Goal: Transaction & Acquisition: Purchase product/service

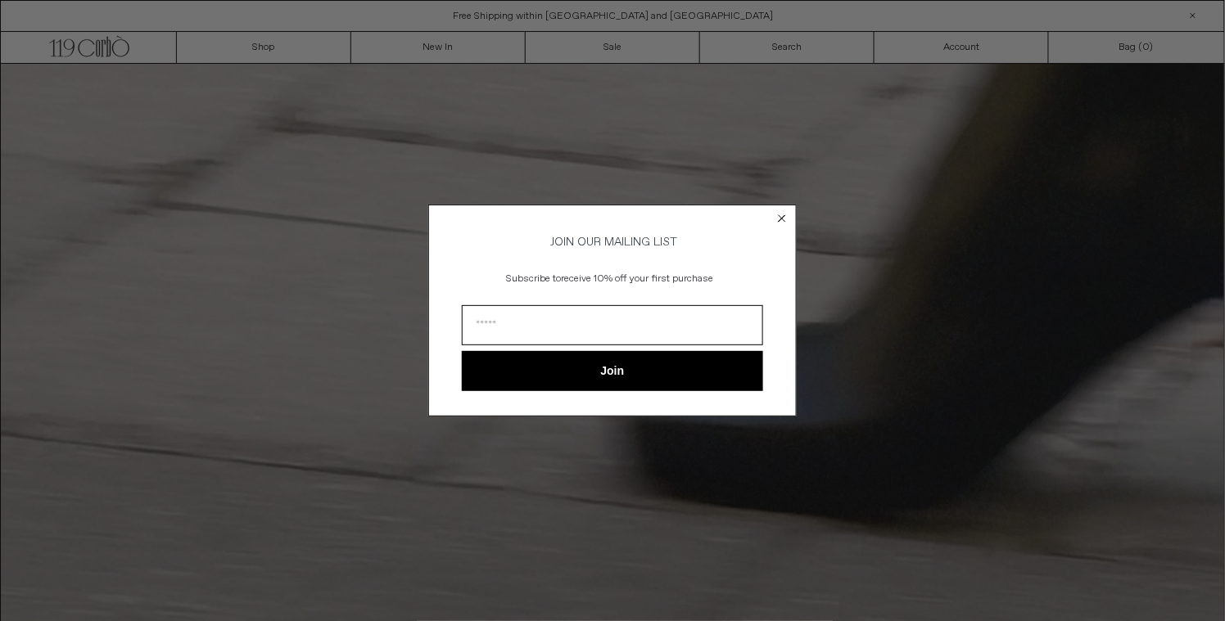
click at [783, 215] on icon "Close dialog" at bounding box center [782, 218] width 7 height 7
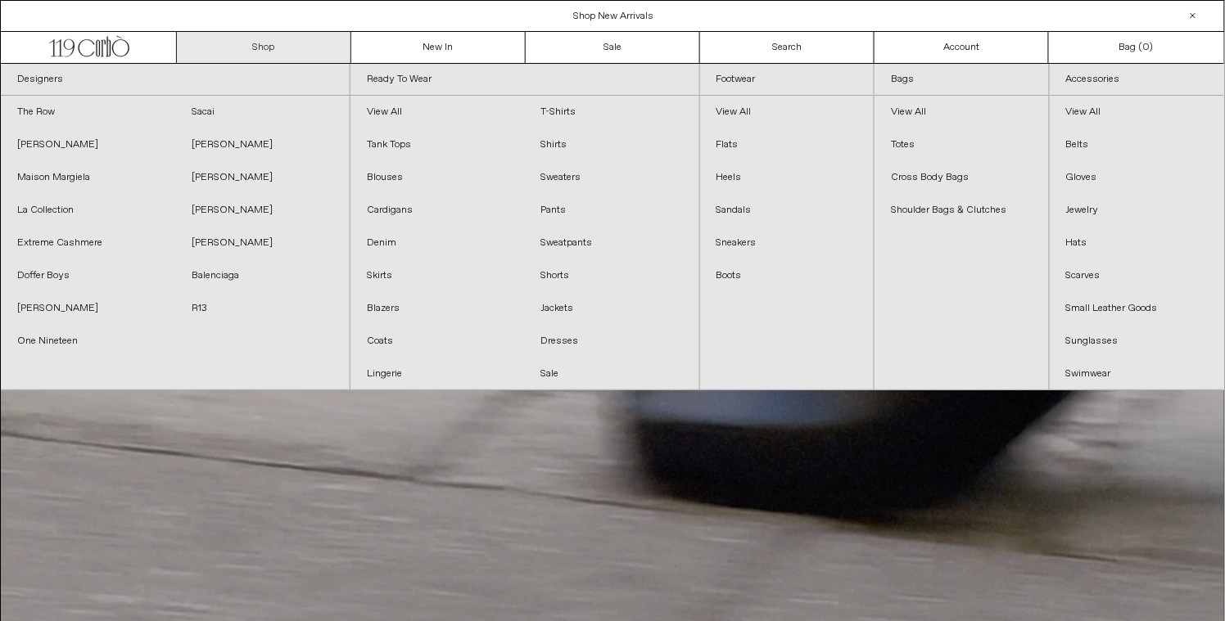
click at [307, 47] on link "Shop" at bounding box center [264, 47] width 174 height 31
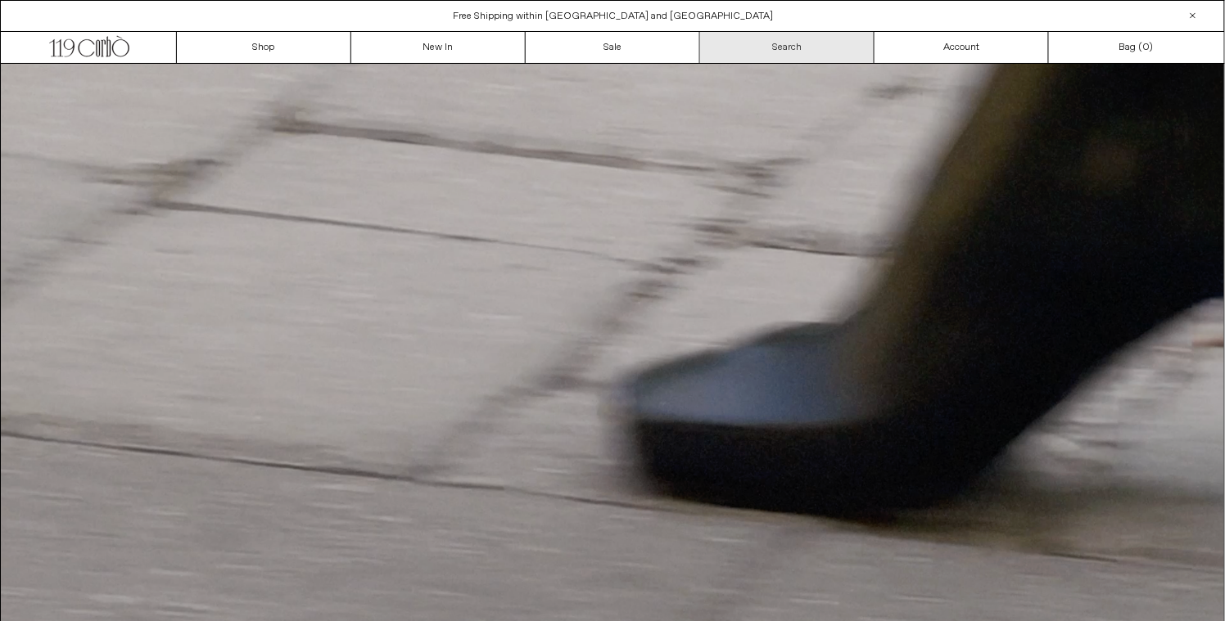
click at [812, 48] on link "Search" at bounding box center [787, 47] width 174 height 31
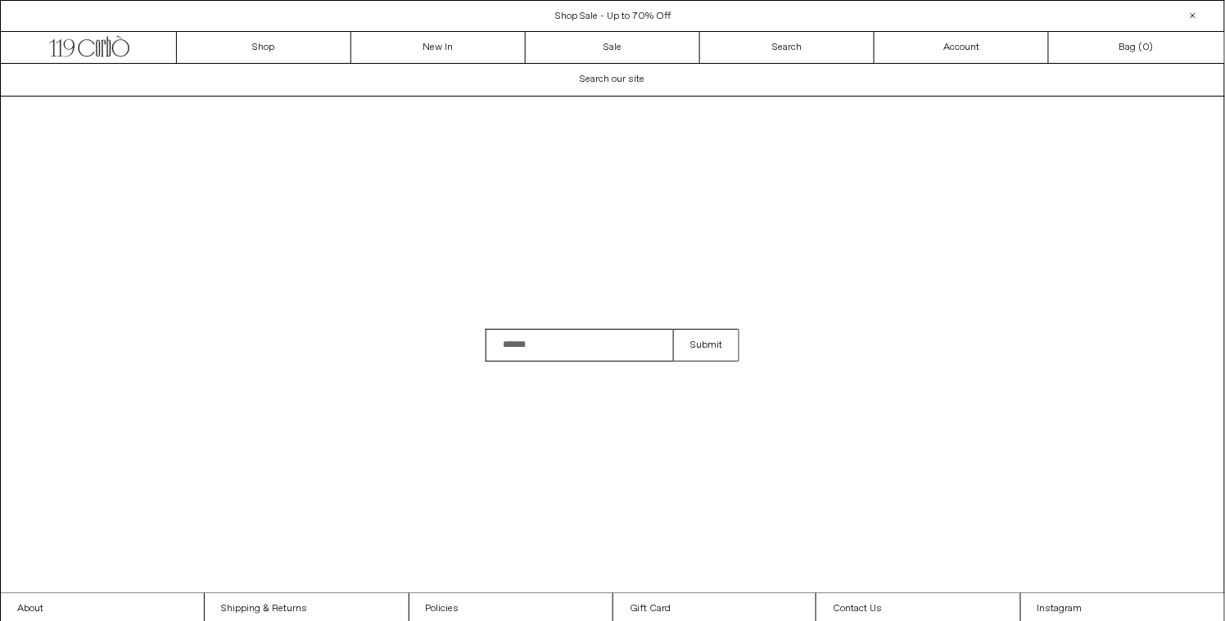
click at [552, 344] on input "Search" at bounding box center [578, 345] width 187 height 33
type input "*****"
click at [673, 329] on button "Submit" at bounding box center [706, 345] width 66 height 33
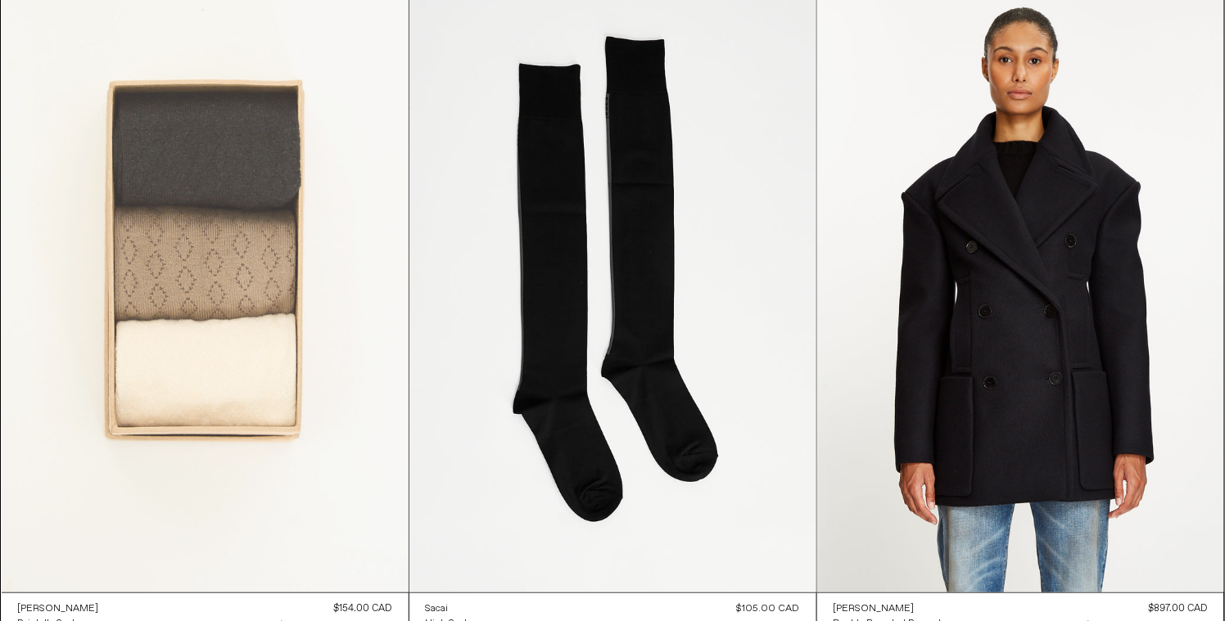
scroll to position [313, 0]
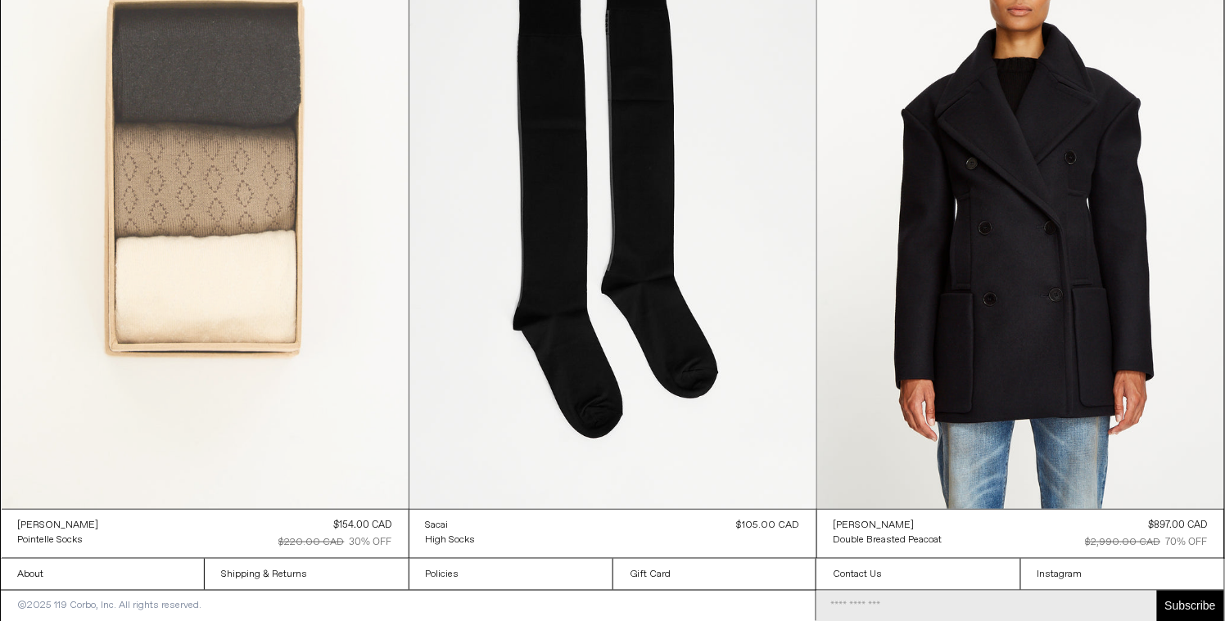
click at [216, 201] on at bounding box center [205, 204] width 407 height 611
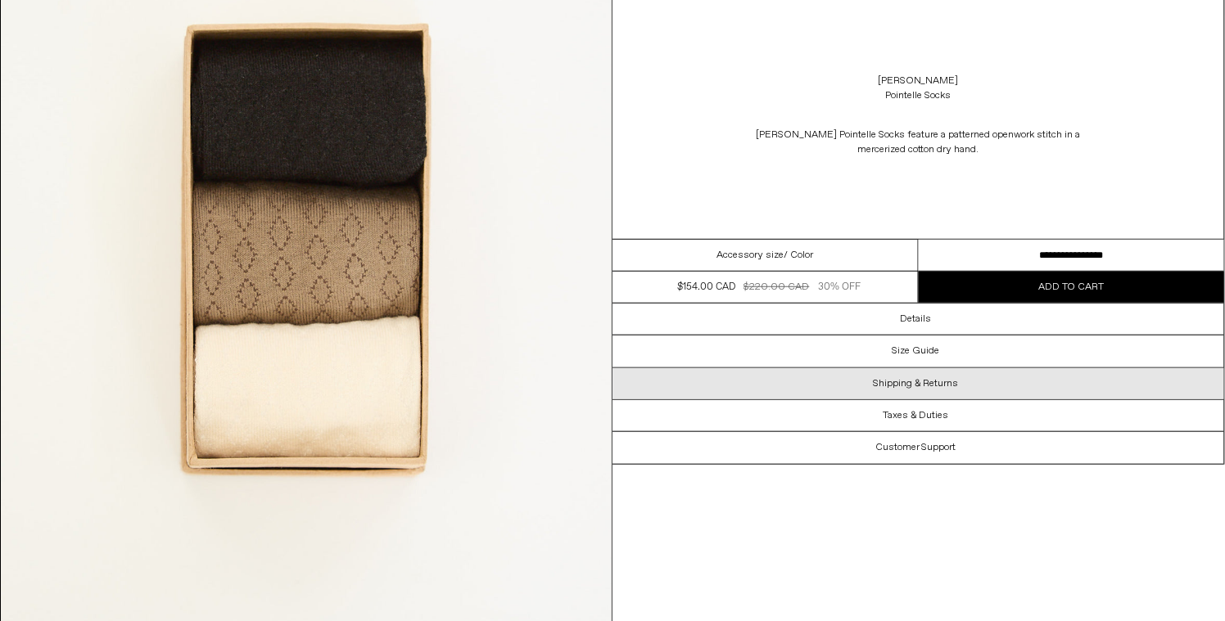
scroll to position [196, 0]
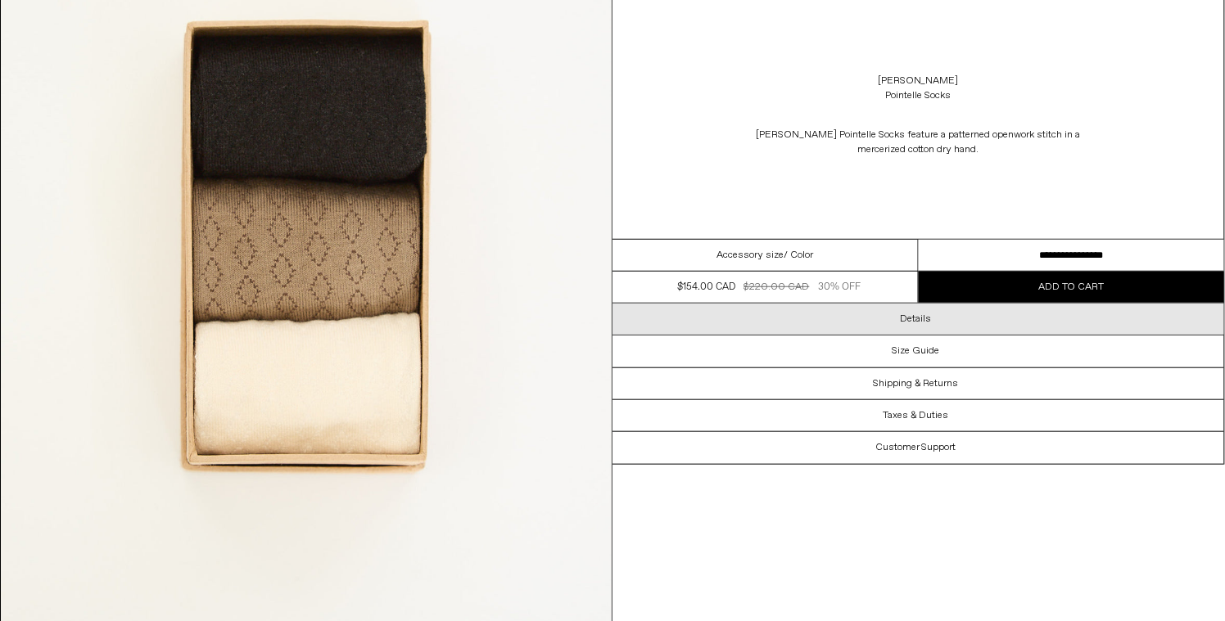
click at [929, 315] on h3 "Details" at bounding box center [915, 319] width 31 height 11
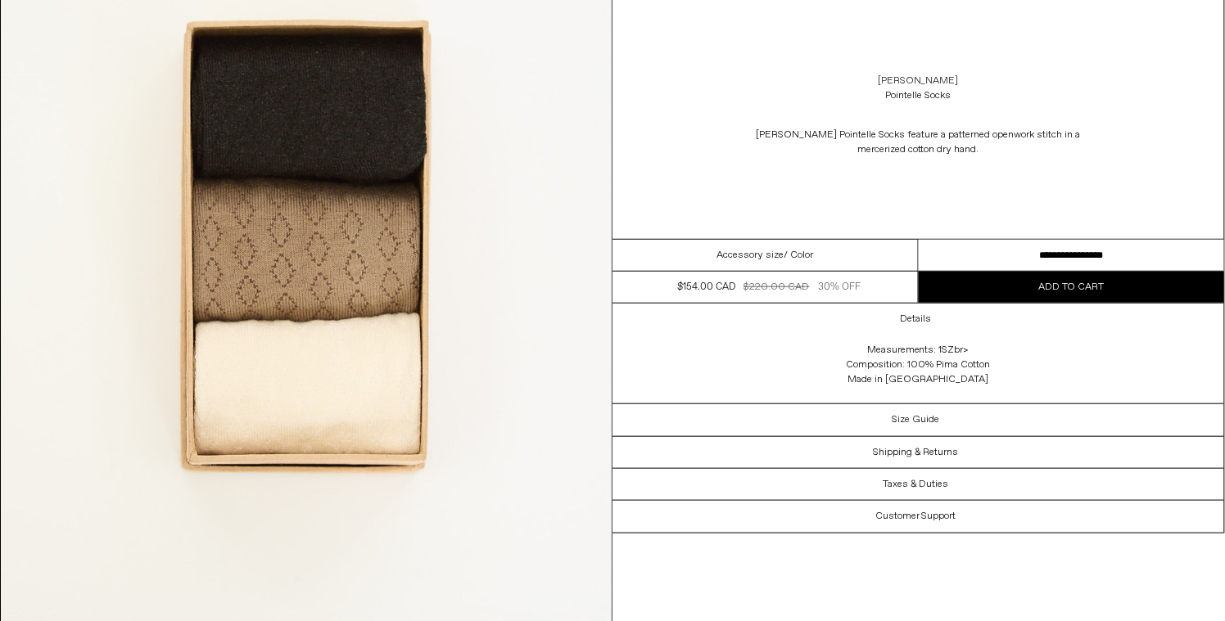
click at [955, 78] on link "[PERSON_NAME]" at bounding box center [918, 81] width 81 height 15
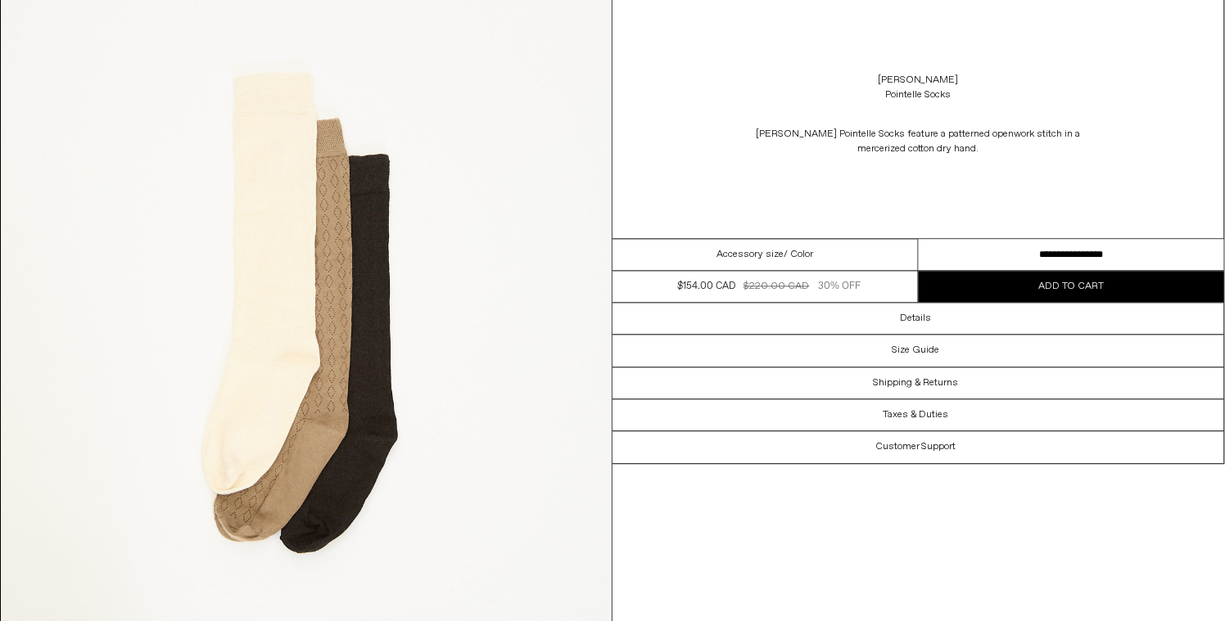
scroll to position [901, 0]
